Goal: Navigation & Orientation: Find specific page/section

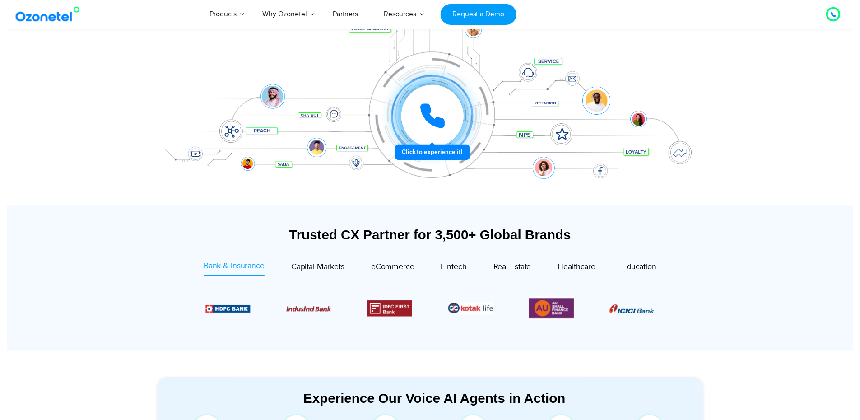
scroll to position [0, 9]
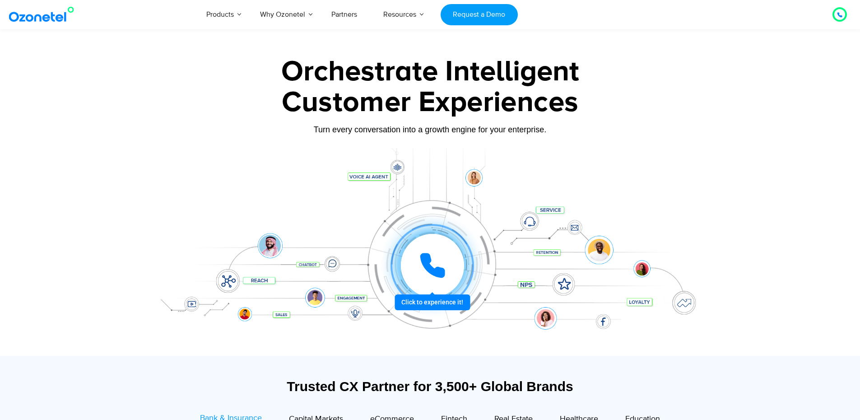
drag, startPoint x: 89, startPoint y: 236, endPoint x: 131, endPoint y: 73, distance: 168.1
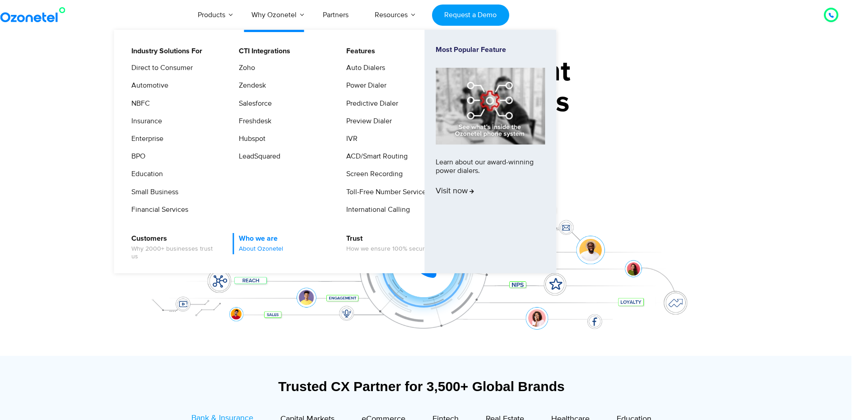
click at [261, 236] on link "Who we are About Ozonetel" at bounding box center [258, 243] width 51 height 21
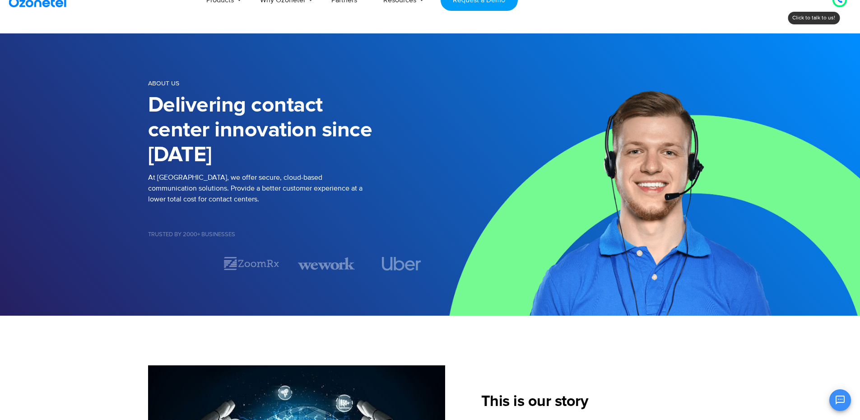
drag, startPoint x: 395, startPoint y: 109, endPoint x: 389, endPoint y: 122, distance: 14.1
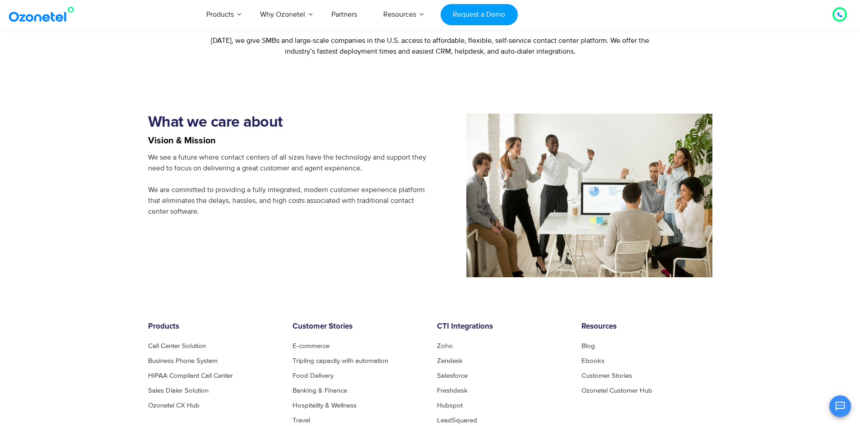
scroll to position [648, 0]
